Goal: Task Accomplishment & Management: Use online tool/utility

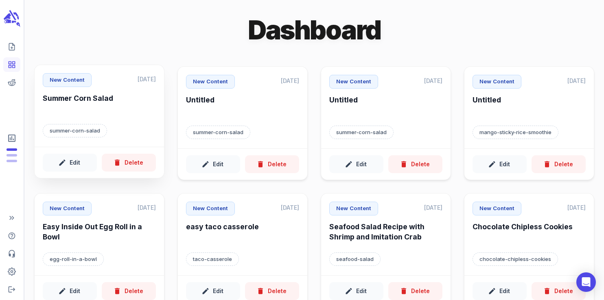
click at [103, 142] on div "New Content [DATE] Summer Corn Salad summer-corn-salad" at bounding box center [99, 106] width 129 height 82
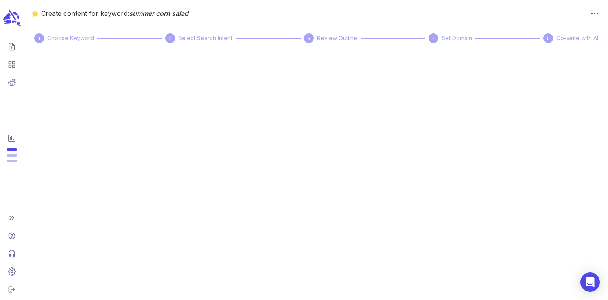
click at [8, 16] on icon "scrollable content" at bounding box center [7, 16] width 8 height 7
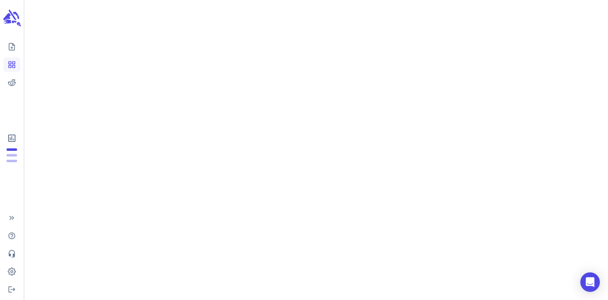
click at [11, 23] on icon "scrollable content" at bounding box center [11, 18] width 18 height 19
click at [21, 18] on div "scrollable content" at bounding box center [11, 19] width 27 height 43
click at [160, 4] on div at bounding box center [315, 150] width 583 height 300
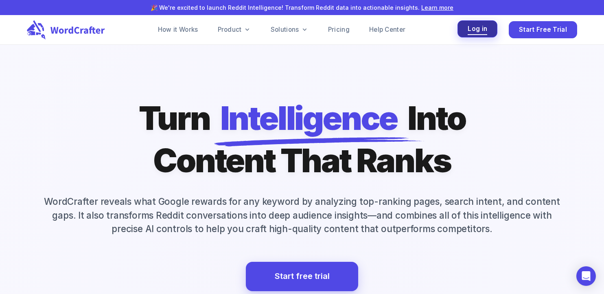
click at [473, 24] on span "Log in" at bounding box center [477, 29] width 20 height 11
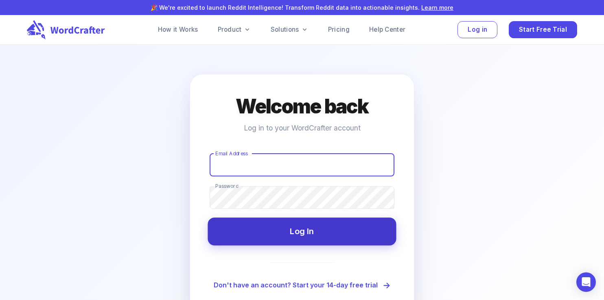
type input "hello@plateddigital.com"
click at [306, 239] on button "Log In" at bounding box center [301, 232] width 188 height 28
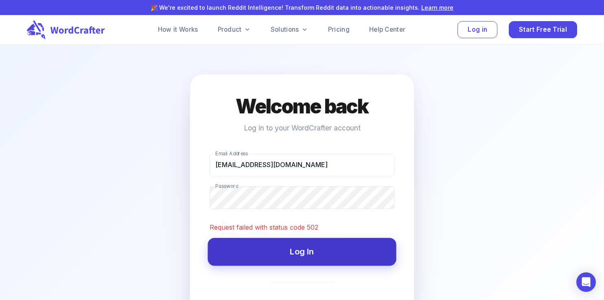
click at [274, 264] on button "Log In" at bounding box center [301, 252] width 188 height 28
click at [323, 253] on button "Log In" at bounding box center [301, 252] width 188 height 28
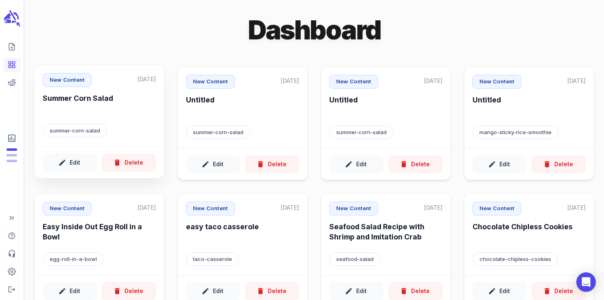
click at [115, 128] on div "summer-corn-salad" at bounding box center [99, 131] width 113 height 14
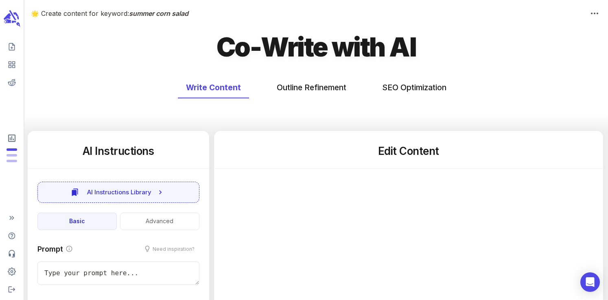
type textarea "x"
type input "250"
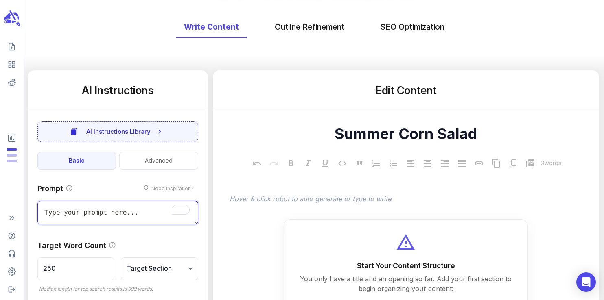
scroll to position [63, 0]
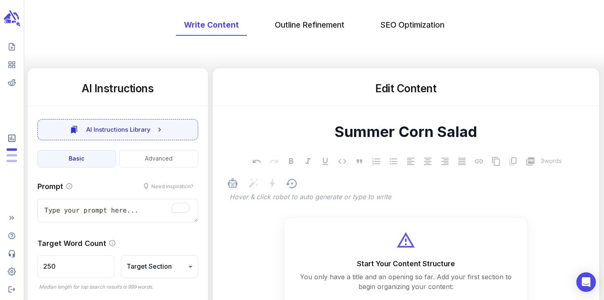
click at [313, 196] on p "﻿" at bounding box center [409, 198] width 361 height 10
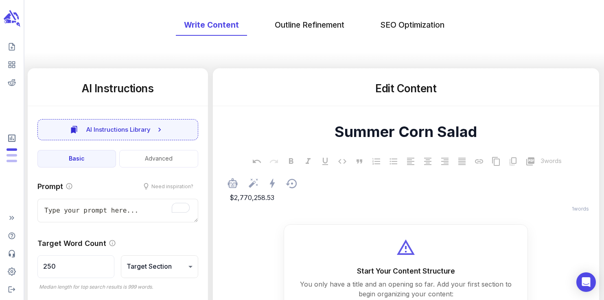
click at [277, 200] on p "$2,770,258.53" at bounding box center [409, 198] width 361 height 10
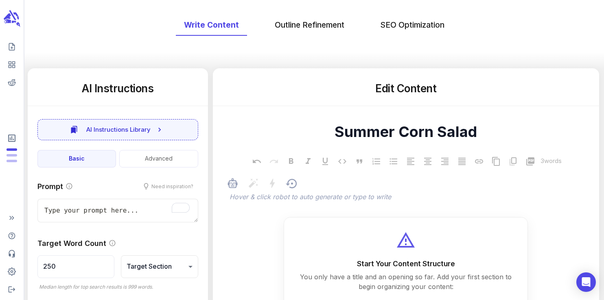
click at [319, 194] on p "﻿" at bounding box center [409, 198] width 361 height 10
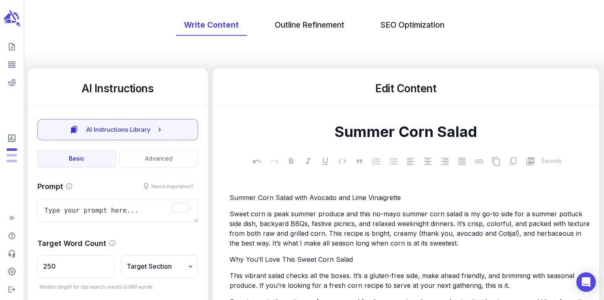
scroll to position [1669, 0]
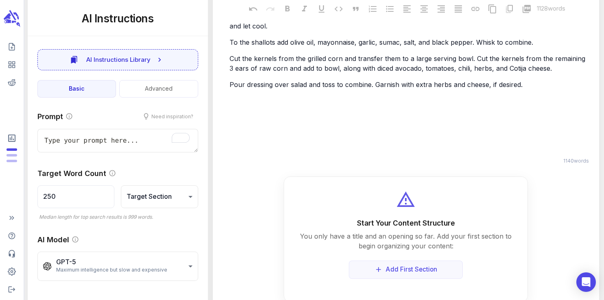
type textarea "x"
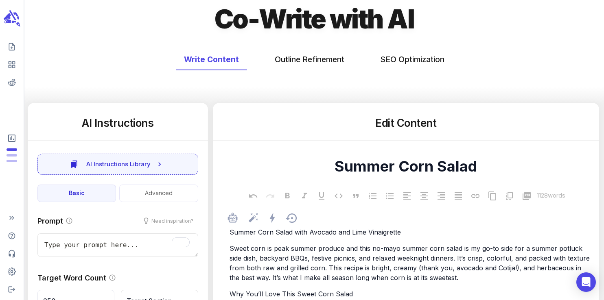
scroll to position [0, 0]
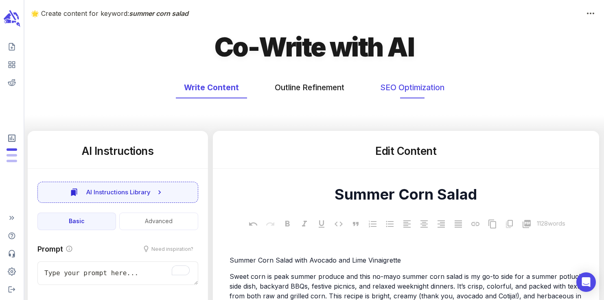
click at [403, 89] on button "SEO Optimization" at bounding box center [412, 88] width 81 height 22
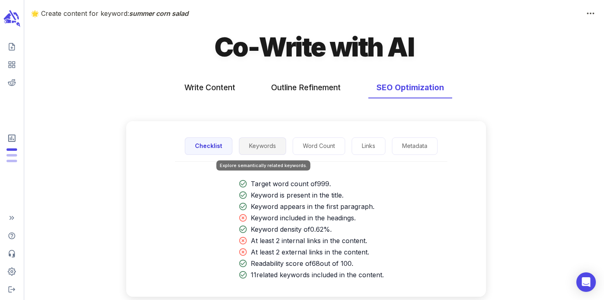
click at [266, 149] on button "Keywords" at bounding box center [262, 145] width 47 height 17
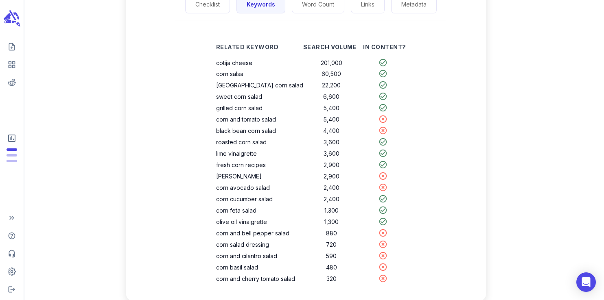
scroll to position [140, 0]
